Goal: Navigation & Orientation: Find specific page/section

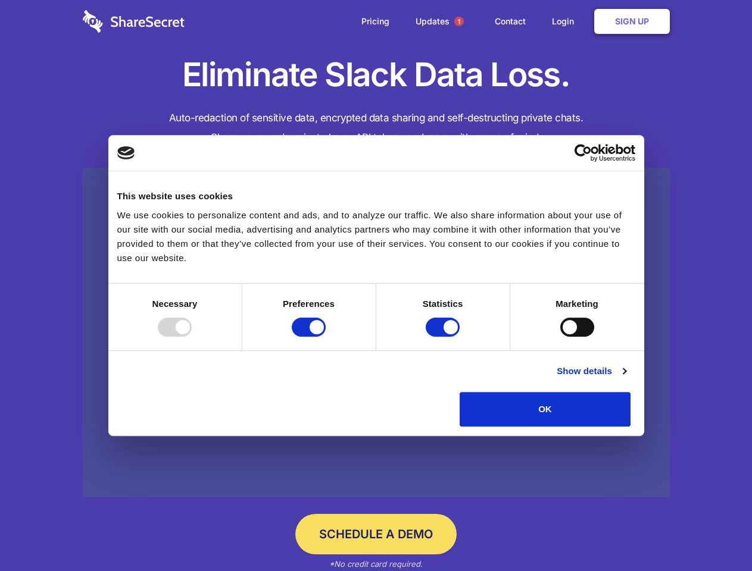
click at [192, 337] on div at bounding box center [175, 327] width 34 height 19
click at [326, 337] on input "Preferences" at bounding box center [309, 327] width 34 height 19
checkbox input "false"
click at [444, 337] on input "Statistics" at bounding box center [443, 327] width 34 height 19
checkbox input "false"
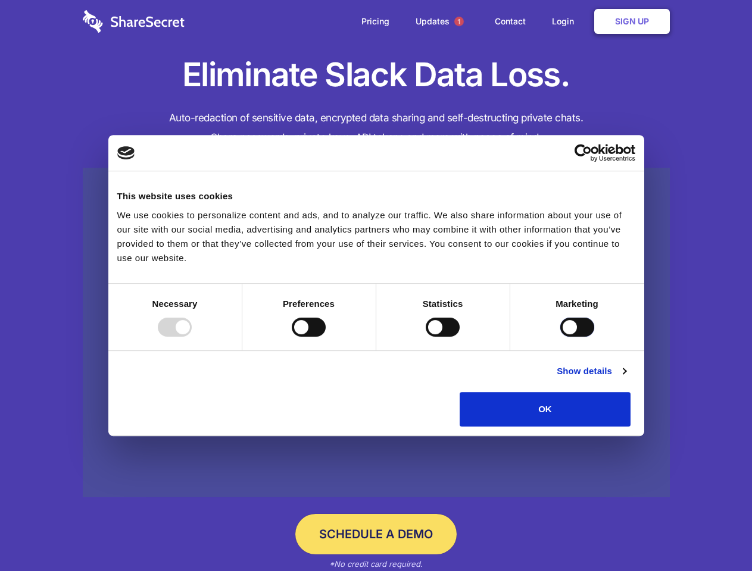
click at [560, 337] on input "Marketing" at bounding box center [577, 327] width 34 height 19
checkbox input "true"
click at [626, 379] on link "Show details" at bounding box center [591, 371] width 69 height 14
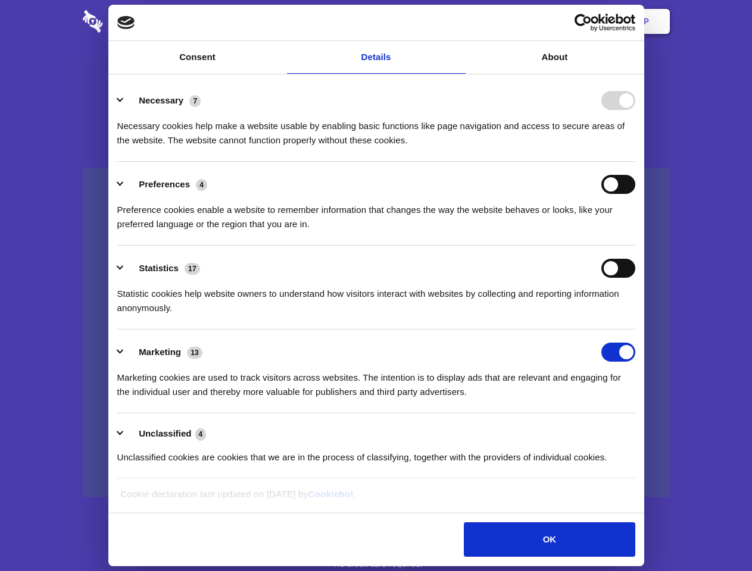
click at [640, 431] on ul "Necessary 7 Necessary cookies help make a website usable by enabling basic func…" at bounding box center [375, 278] width 529 height 401
click at [458, 21] on span "1" at bounding box center [459, 22] width 10 height 10
